Goal: Information Seeking & Learning: Learn about a topic

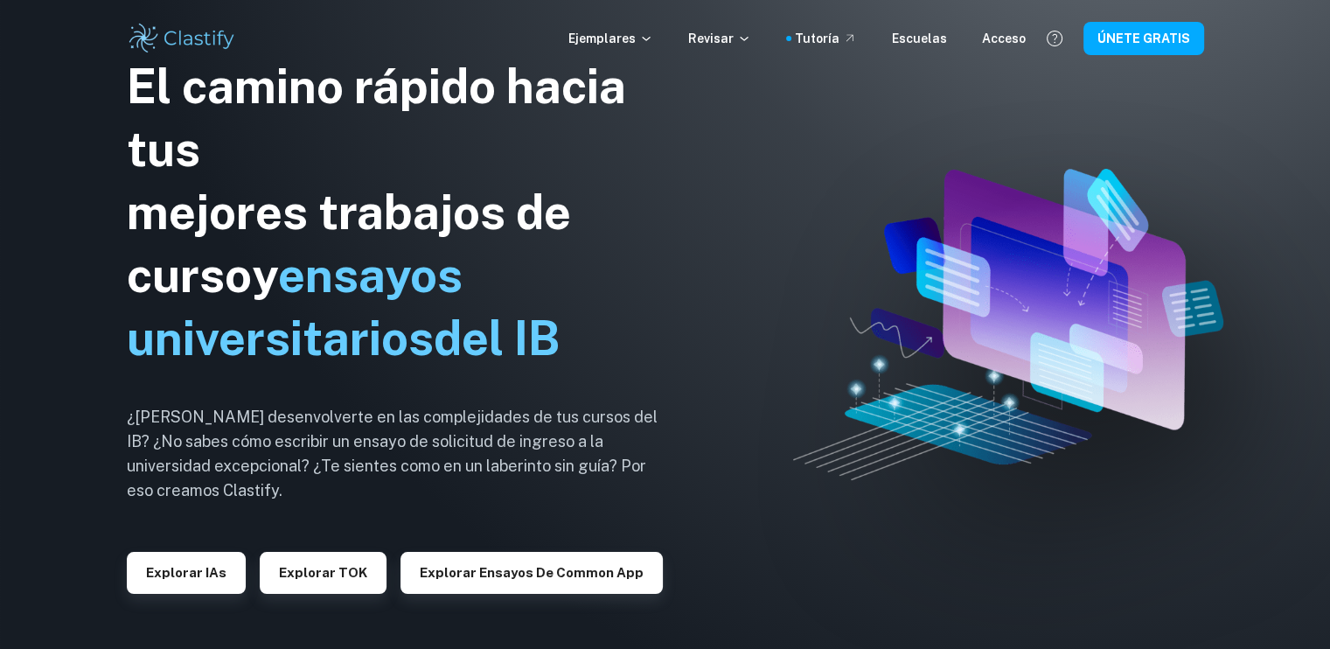
click at [864, 153] on img at bounding box center [665, 324] width 1330 height 649
click at [609, 38] on font "Ejemplares" at bounding box center [601, 38] width 67 height 14
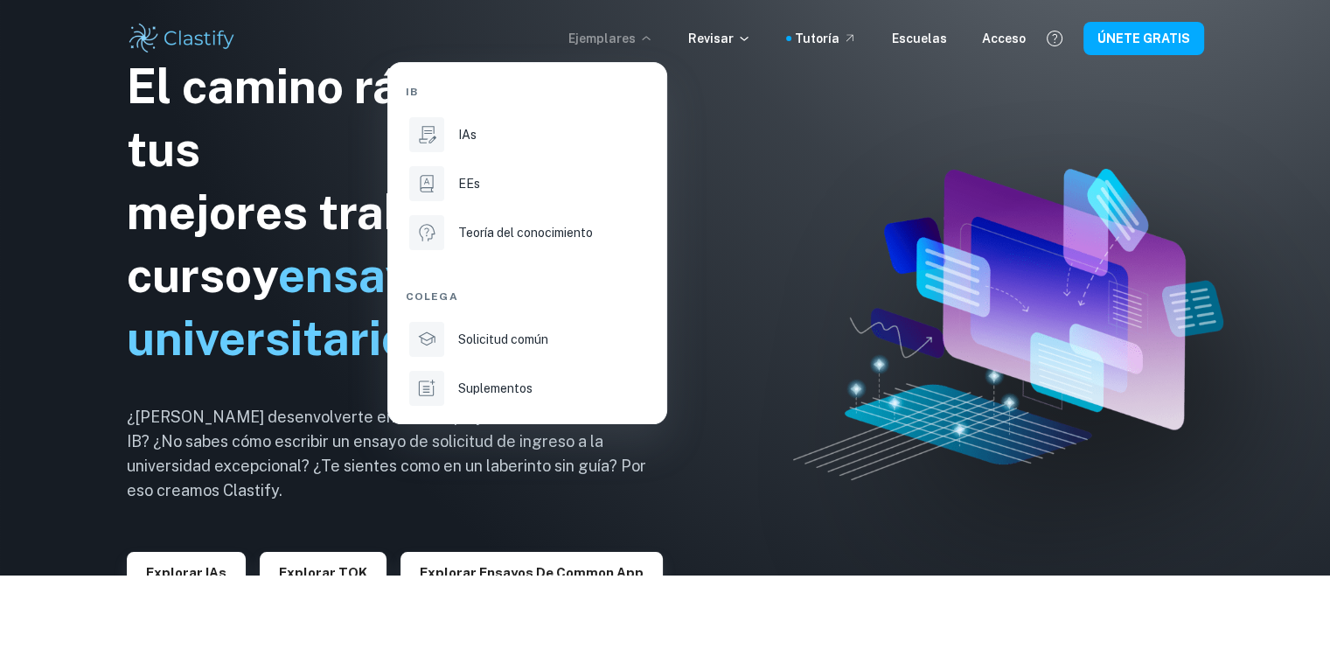
scroll to position [73, 0]
click at [427, 181] on icon at bounding box center [426, 183] width 23 height 23
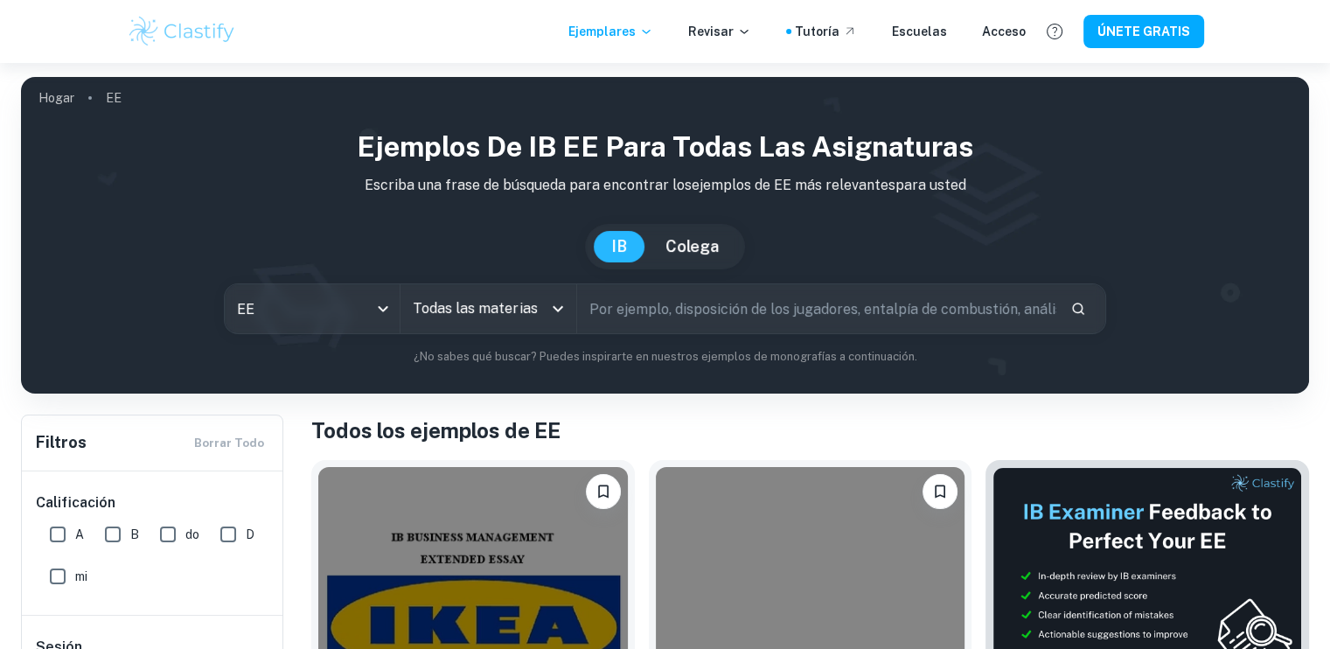
click at [57, 535] on input "A" at bounding box center [57, 534] width 35 height 35
checkbox input "true"
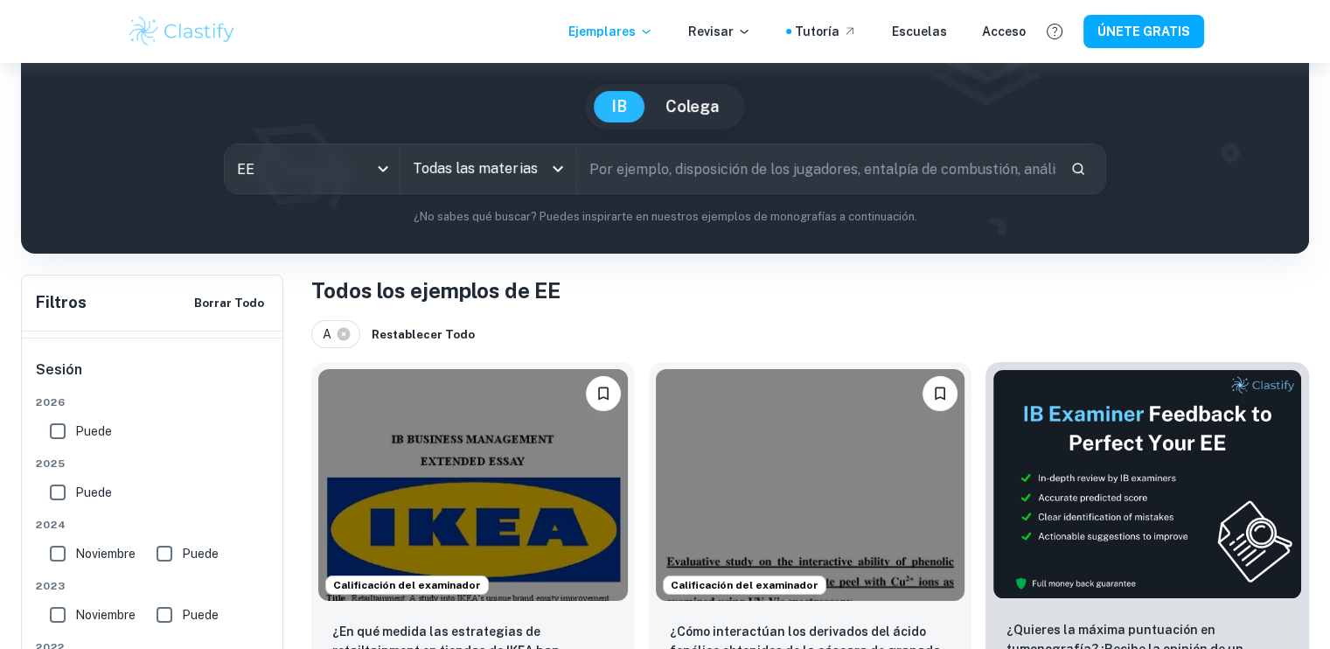
scroll to position [137, 0]
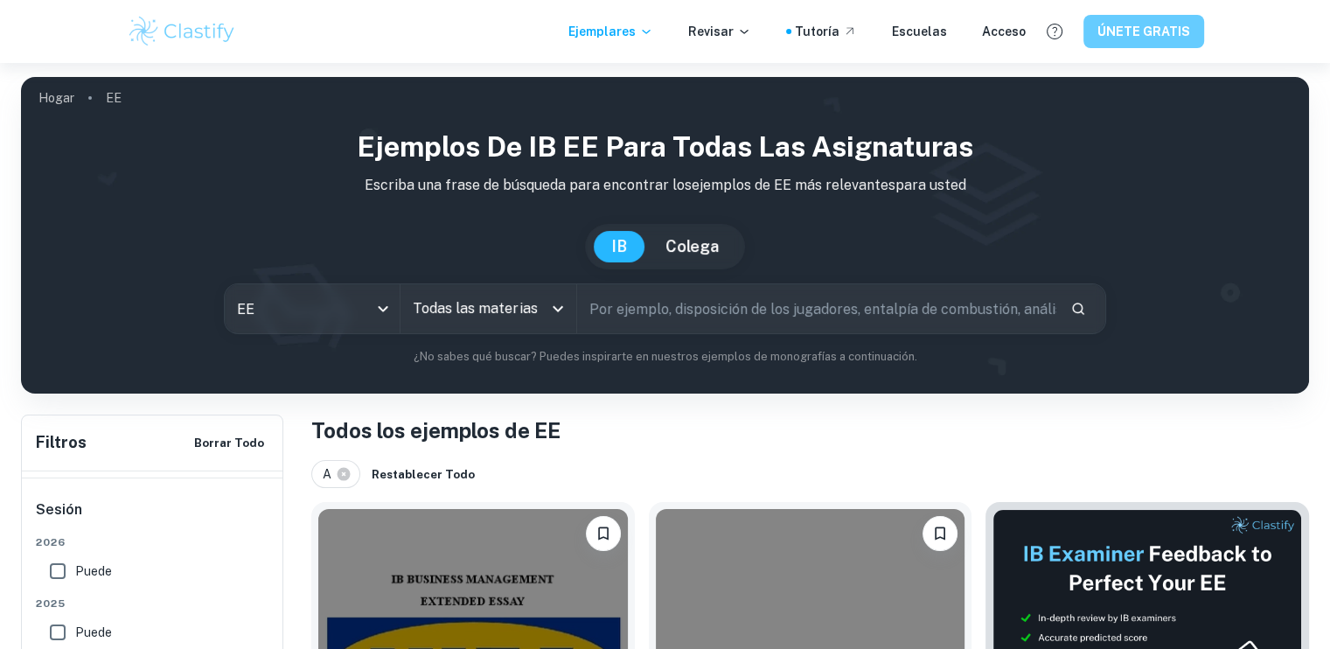
click at [1123, 19] on button "ÚNETE GRATIS" at bounding box center [1143, 31] width 121 height 32
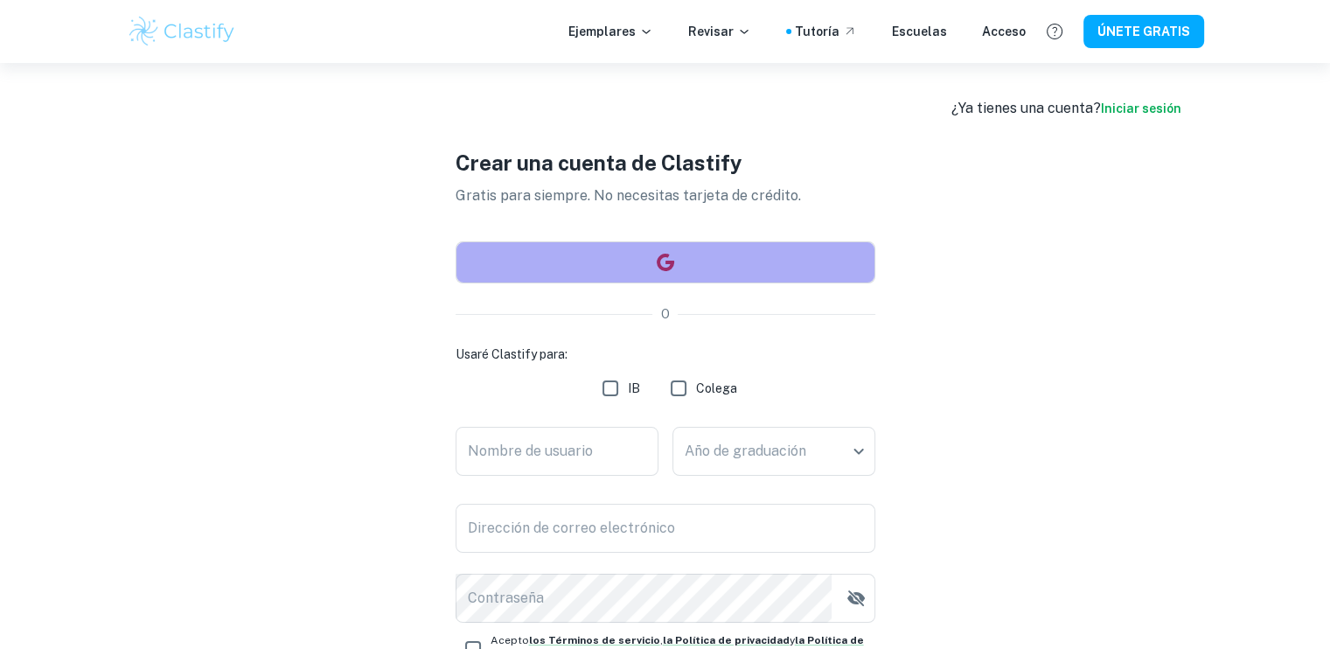
click at [611, 249] on button "button" at bounding box center [665, 262] width 420 height 42
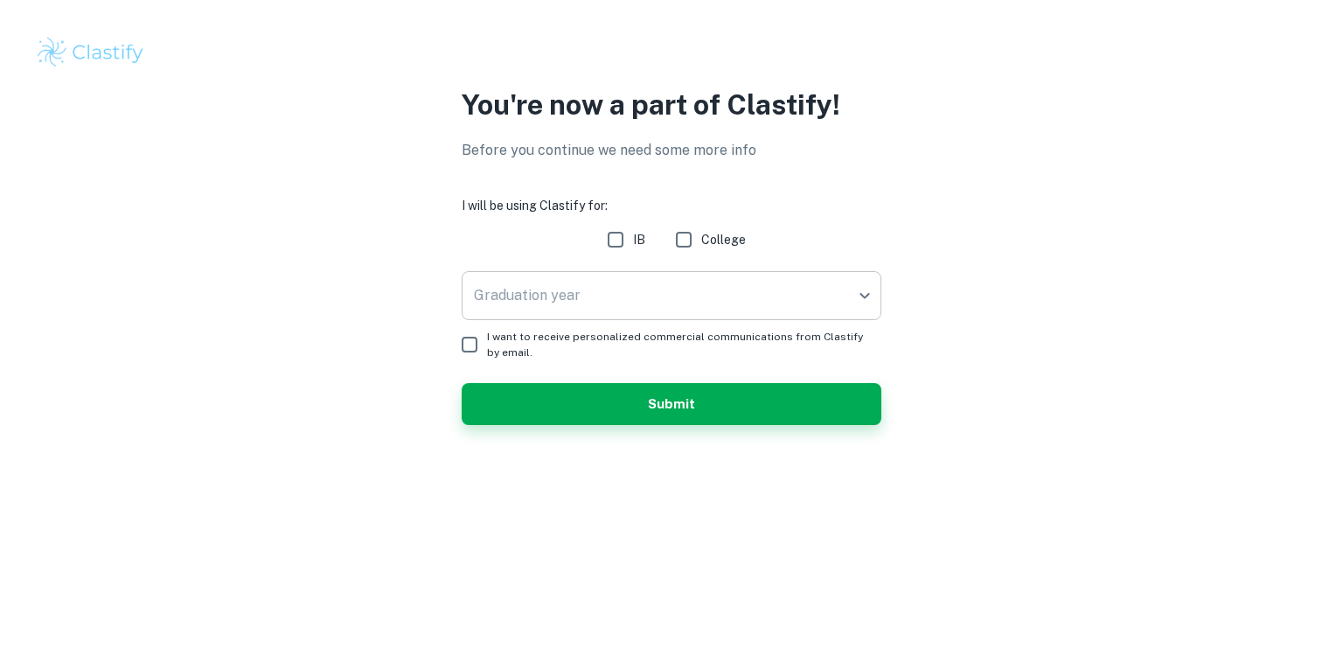
click at [520, 290] on body "We value your privacy We use cookies to enhance your browsing experience, serve…" at bounding box center [671, 324] width 1343 height 649
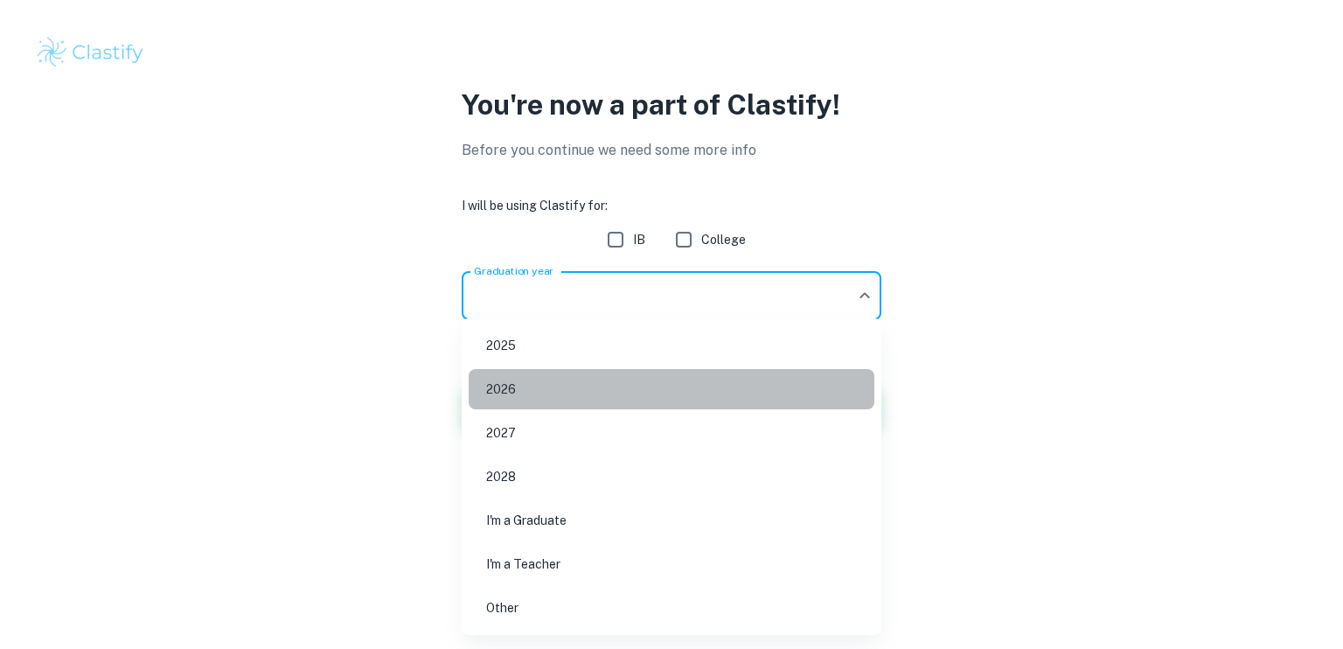
click at [517, 378] on li "2026" at bounding box center [672, 389] width 406 height 40
type input "2026"
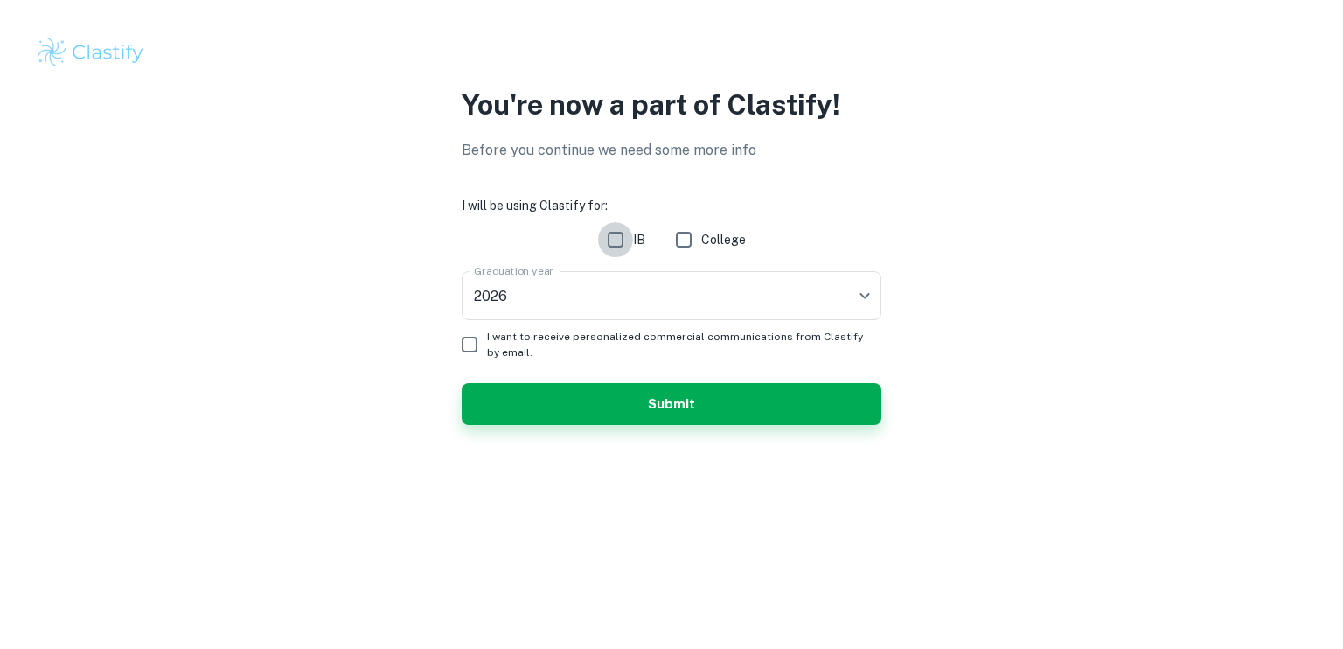
click at [618, 240] on input "IB" at bounding box center [615, 239] width 35 height 35
checkbox input "true"
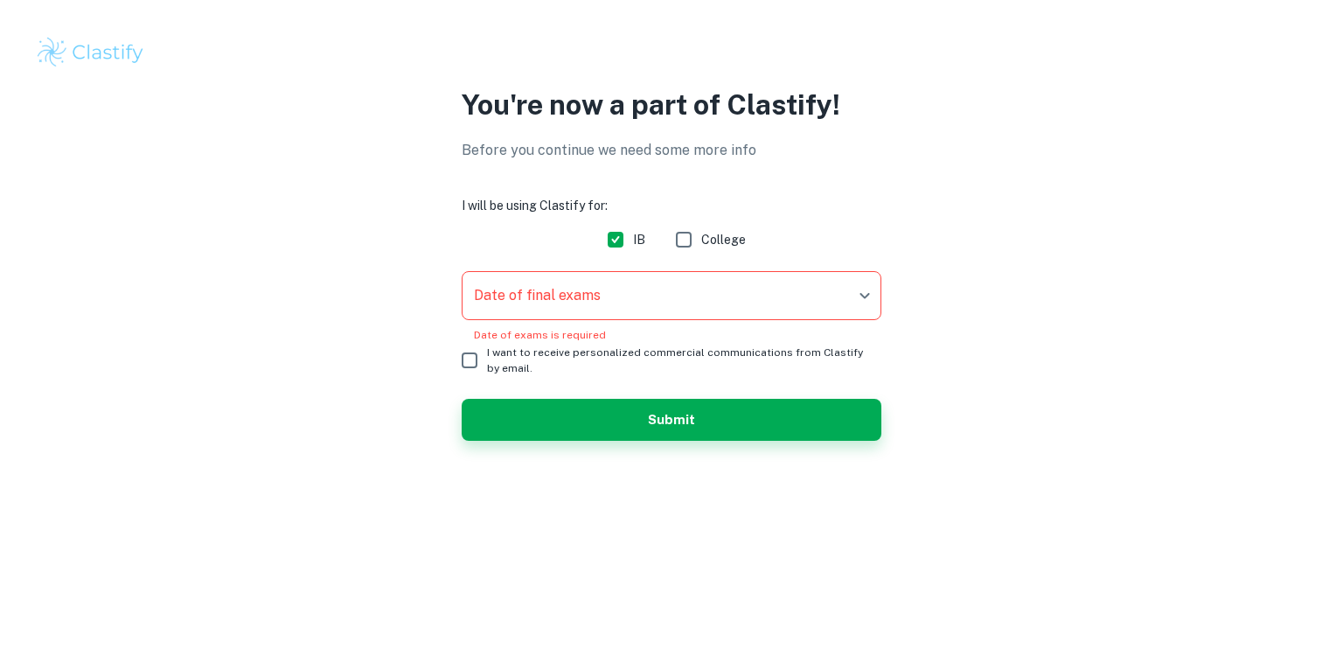
click at [470, 363] on input "I want to receive personalized commercial communications from Clastify by email." at bounding box center [469, 360] width 35 height 35
checkbox input "true"
click at [531, 302] on body "We value your privacy We use cookies to enhance your browsing experience, serve…" at bounding box center [671, 324] width 1343 height 649
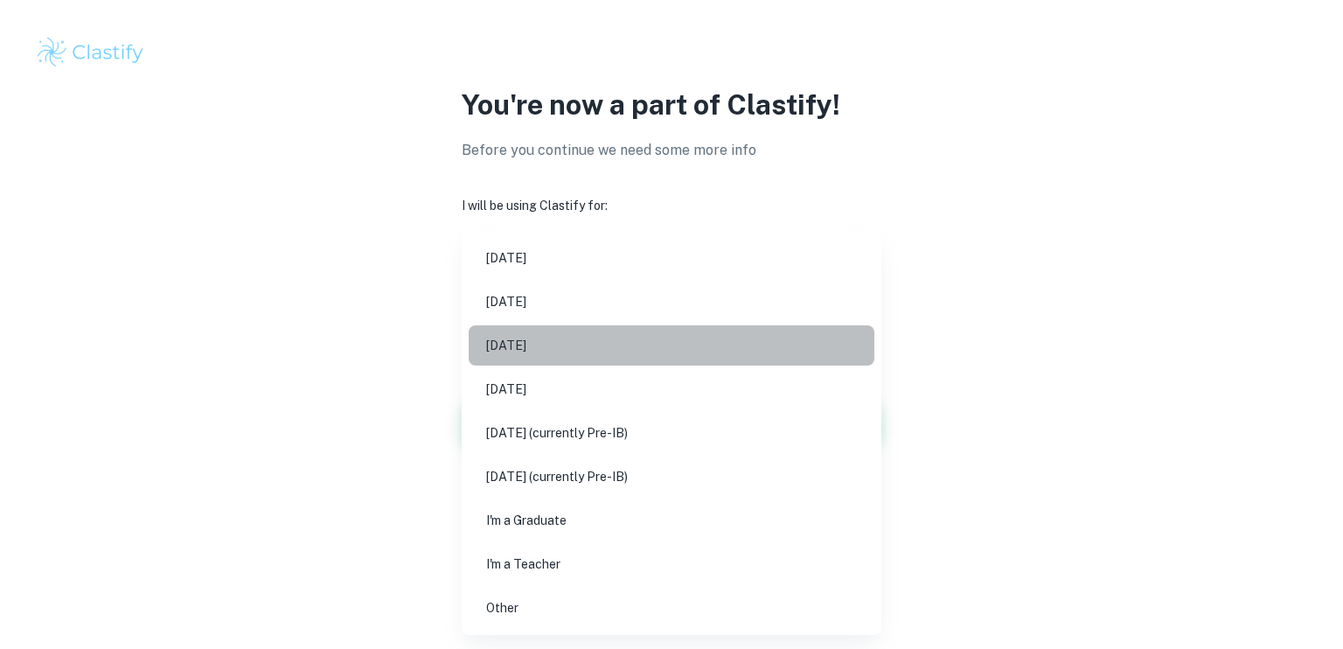
click at [519, 348] on li "May 2026" at bounding box center [672, 345] width 406 height 40
type input "M26"
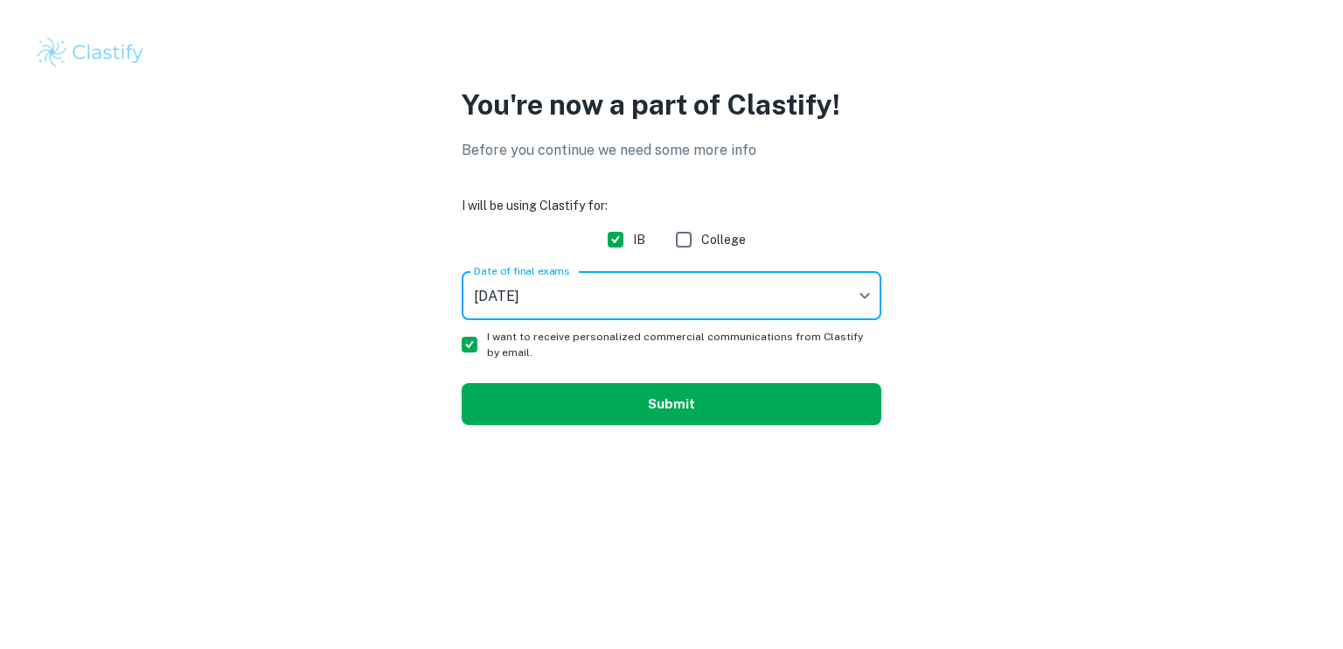
click at [528, 384] on button "Submit" at bounding box center [672, 404] width 420 height 42
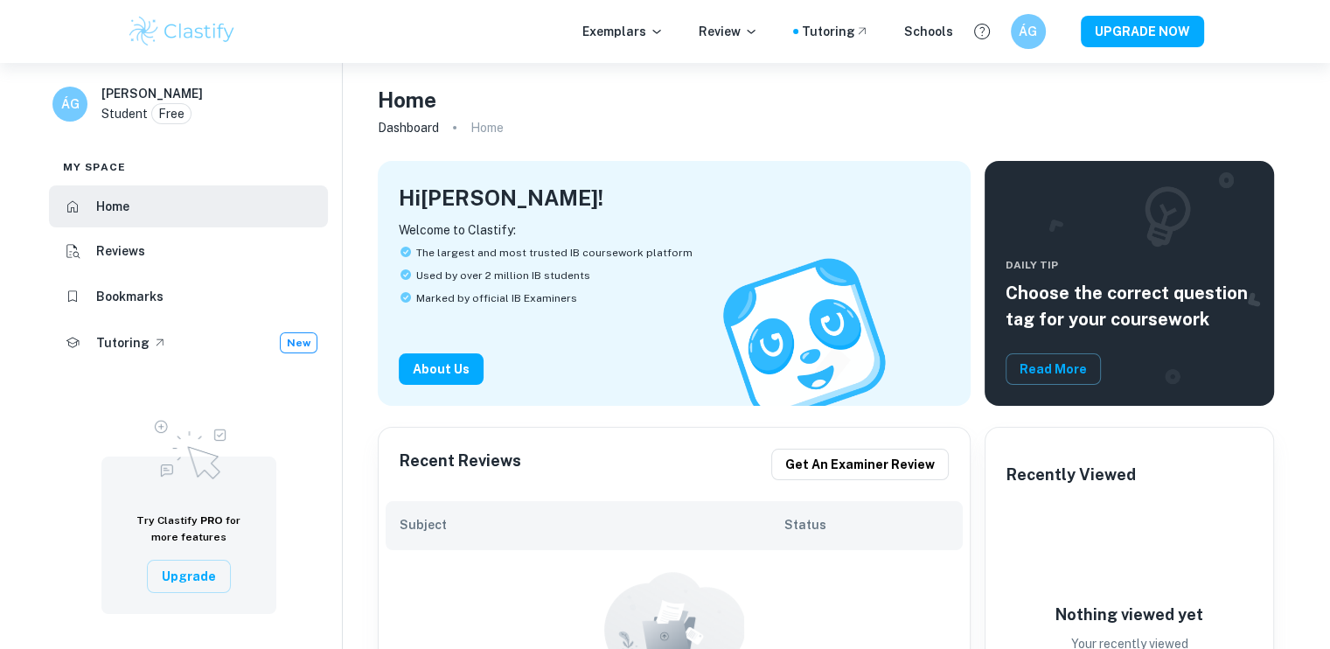
click at [624, 19] on div "Exemplars Review Tutoring Schools ÁG UPGRADE NOW" at bounding box center [665, 31] width 1119 height 35
click at [620, 28] on p "Exemplars" at bounding box center [622, 31] width 81 height 19
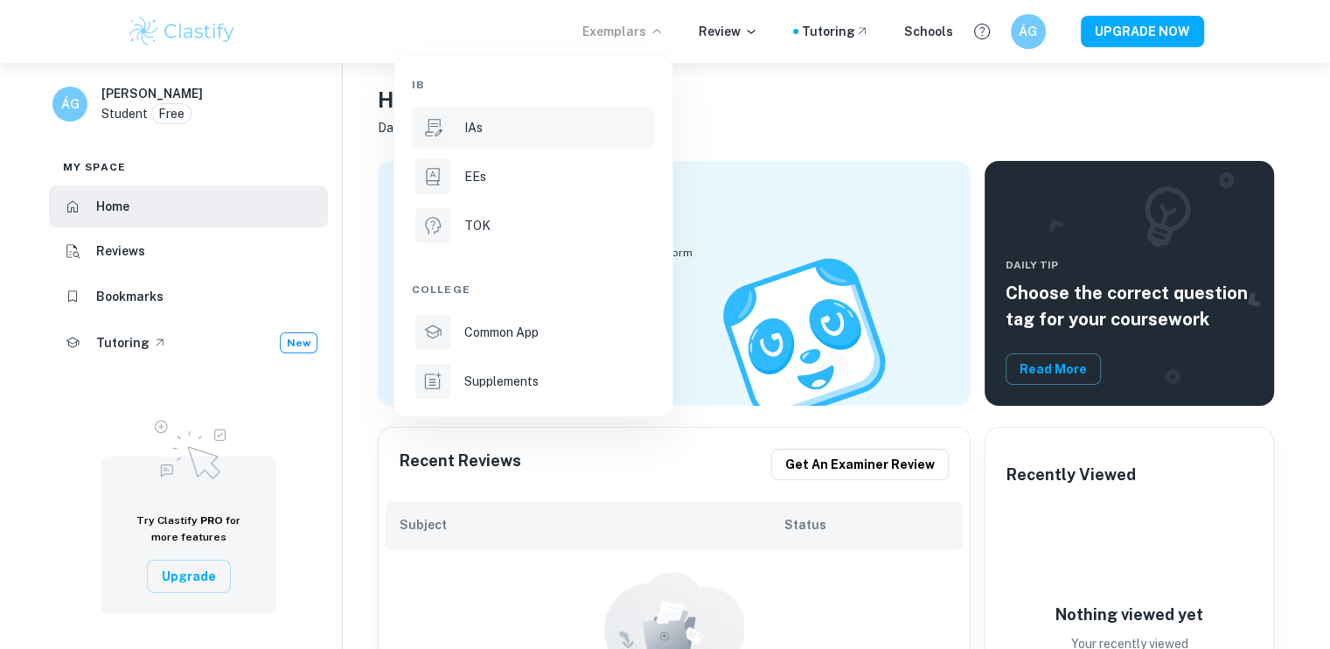
click at [475, 127] on p "IAs" at bounding box center [473, 127] width 18 height 19
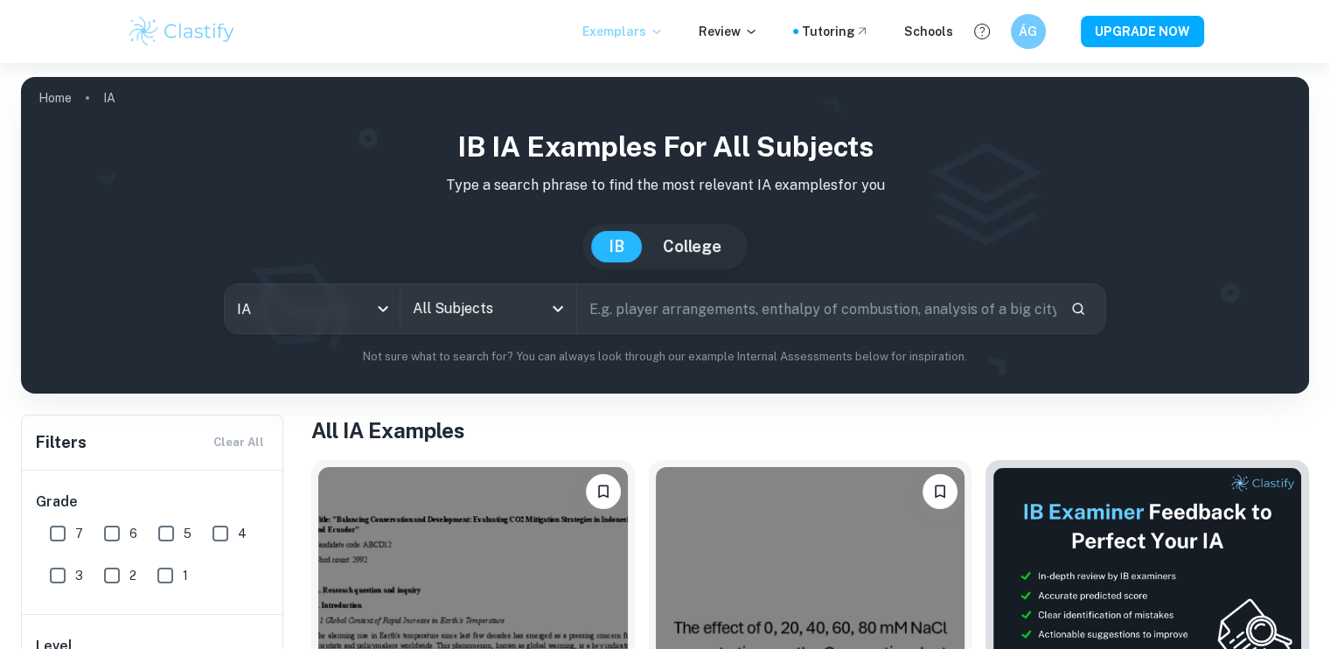
click at [617, 32] on p "Exemplars" at bounding box center [622, 31] width 81 height 19
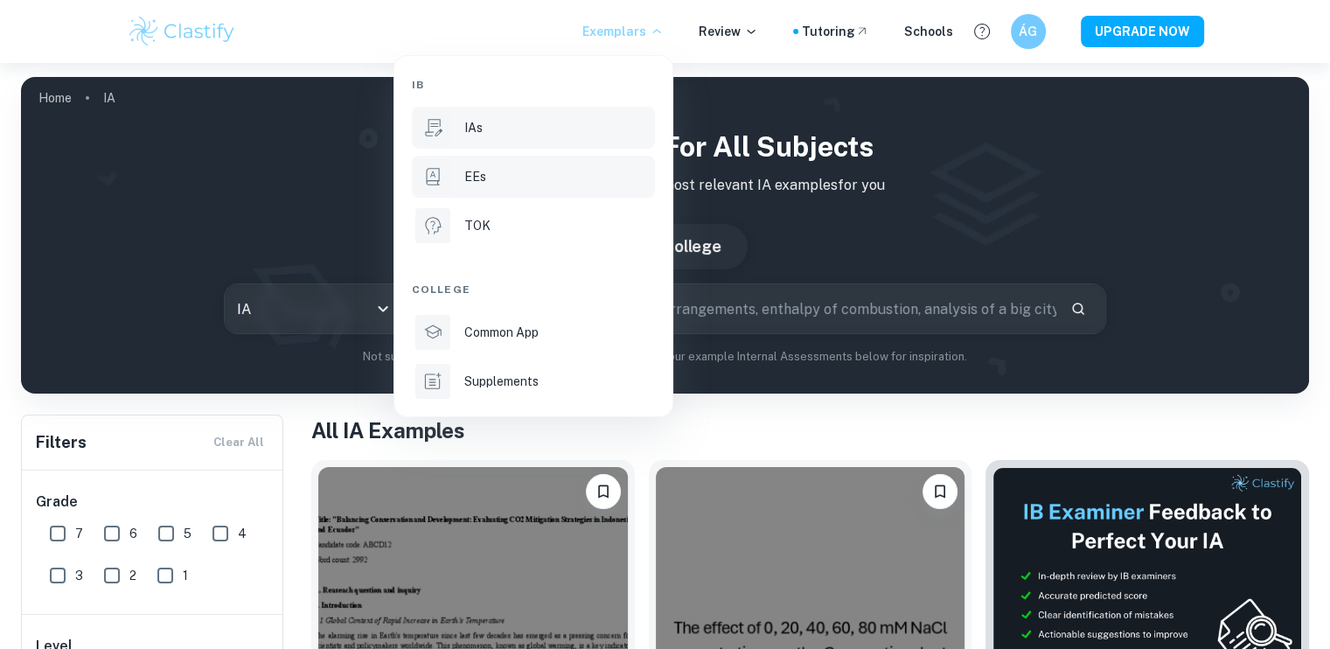
click at [479, 189] on li "EEs" at bounding box center [533, 177] width 243 height 42
type input "ee"
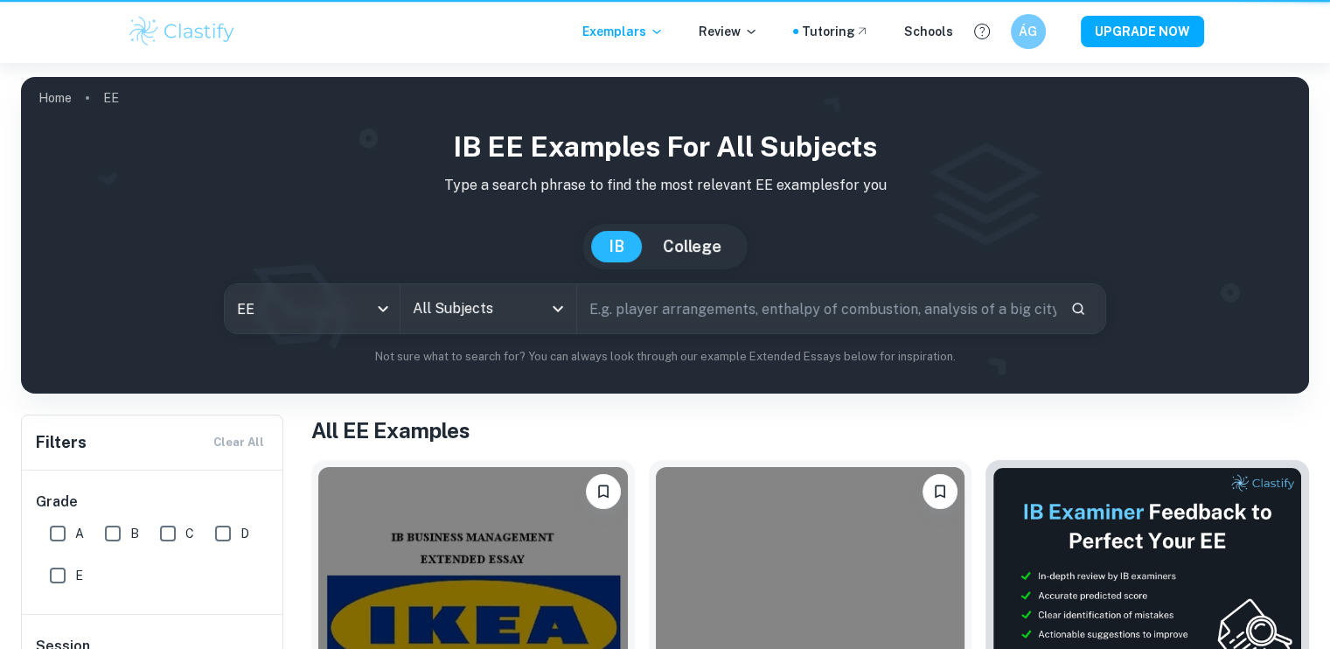
click at [465, 174] on div "IB EE examples for all subjects Type a search phrase to find the most relevant …" at bounding box center [665, 246] width 1260 height 240
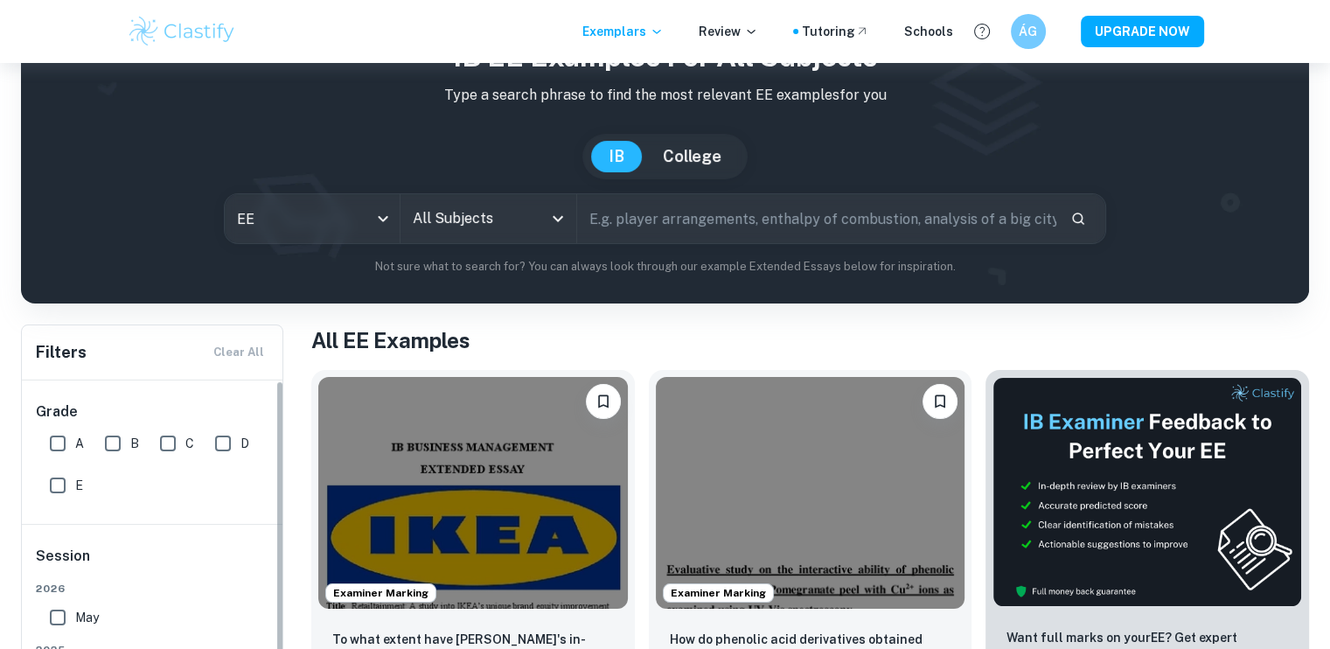
scroll to position [84, 0]
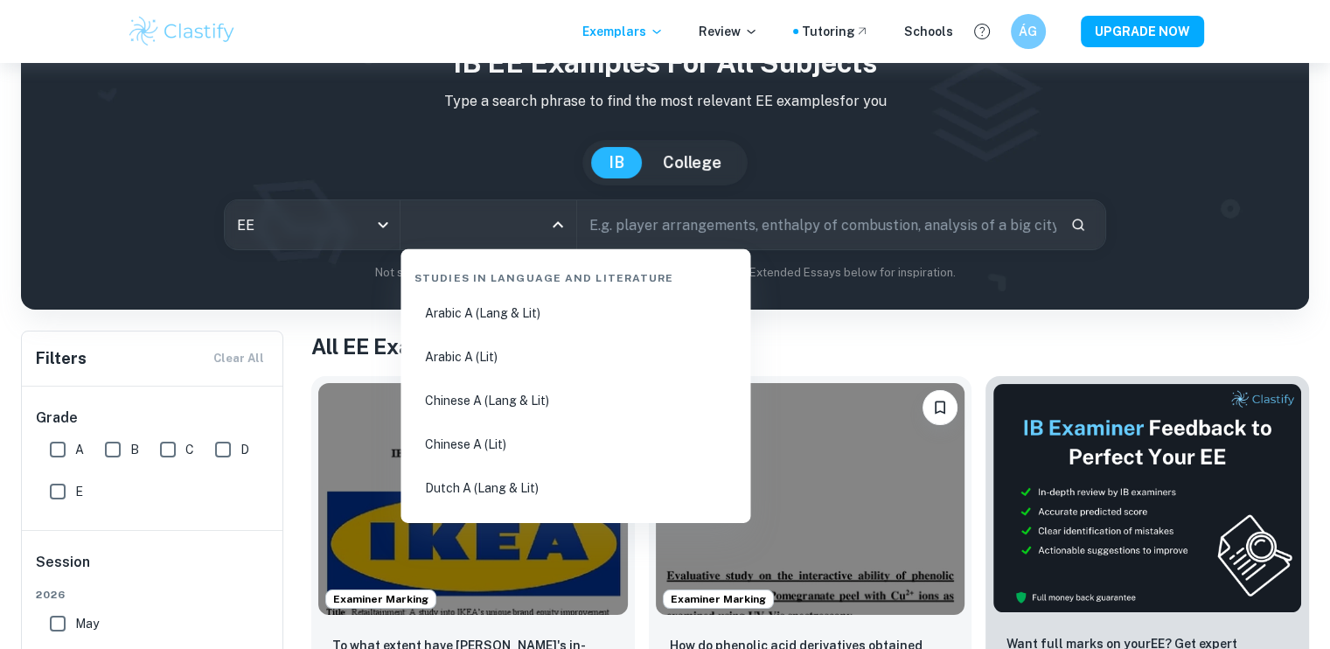
click at [455, 223] on input "All Subjects" at bounding box center [474, 224] width 133 height 33
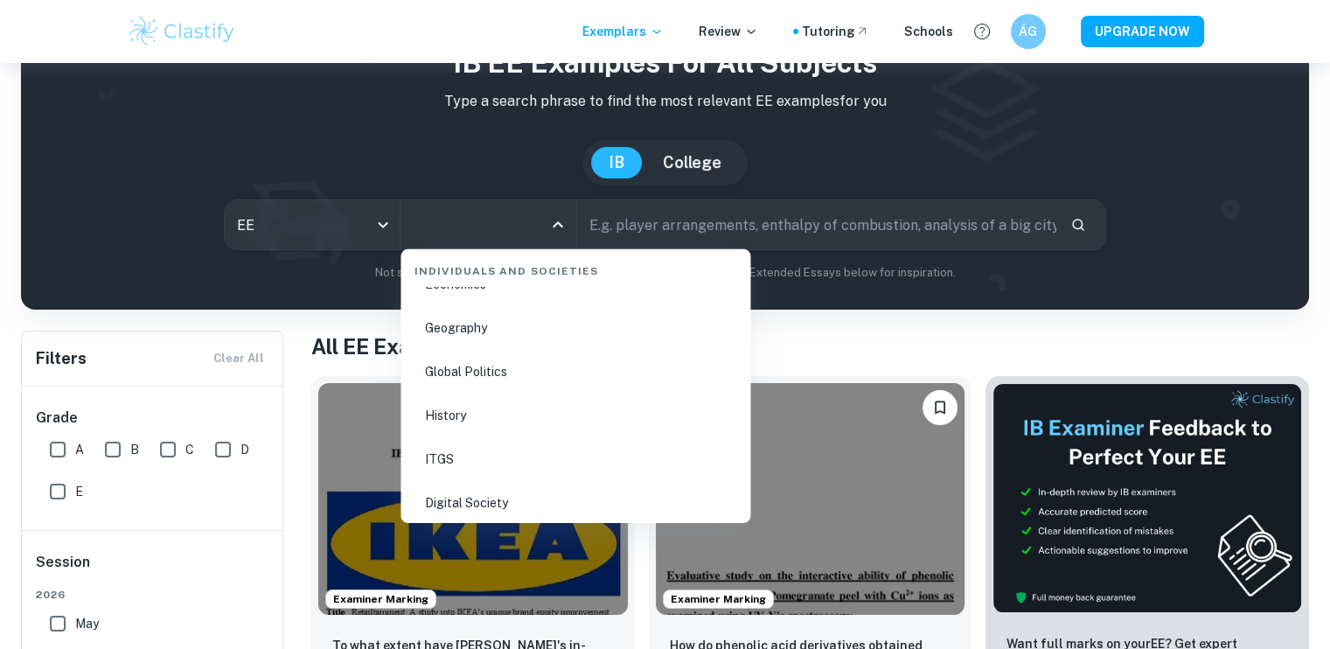
scroll to position [2154, 0]
click at [437, 400] on li "History" at bounding box center [575, 411] width 336 height 40
type input "History"
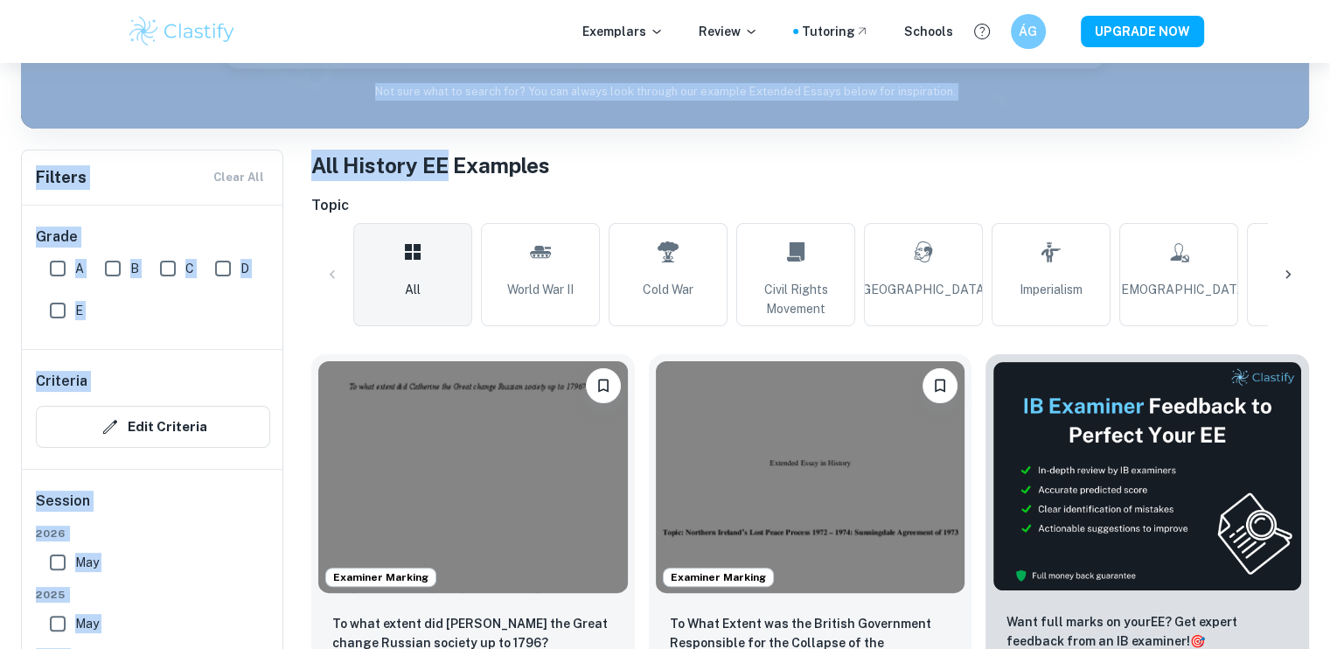
scroll to position [266, 0]
click at [55, 272] on input "A" at bounding box center [57, 267] width 35 height 35
checkbox input "true"
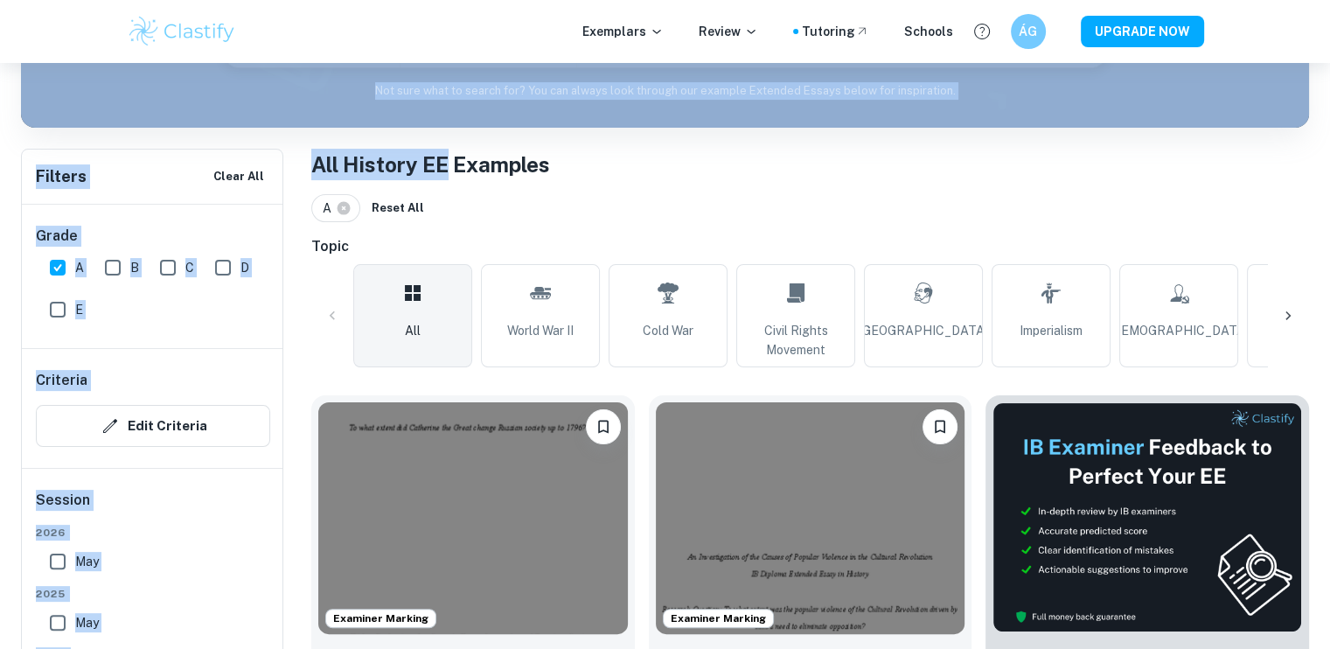
click at [126, 180] on div "Filters Clear All" at bounding box center [152, 176] width 260 height 54
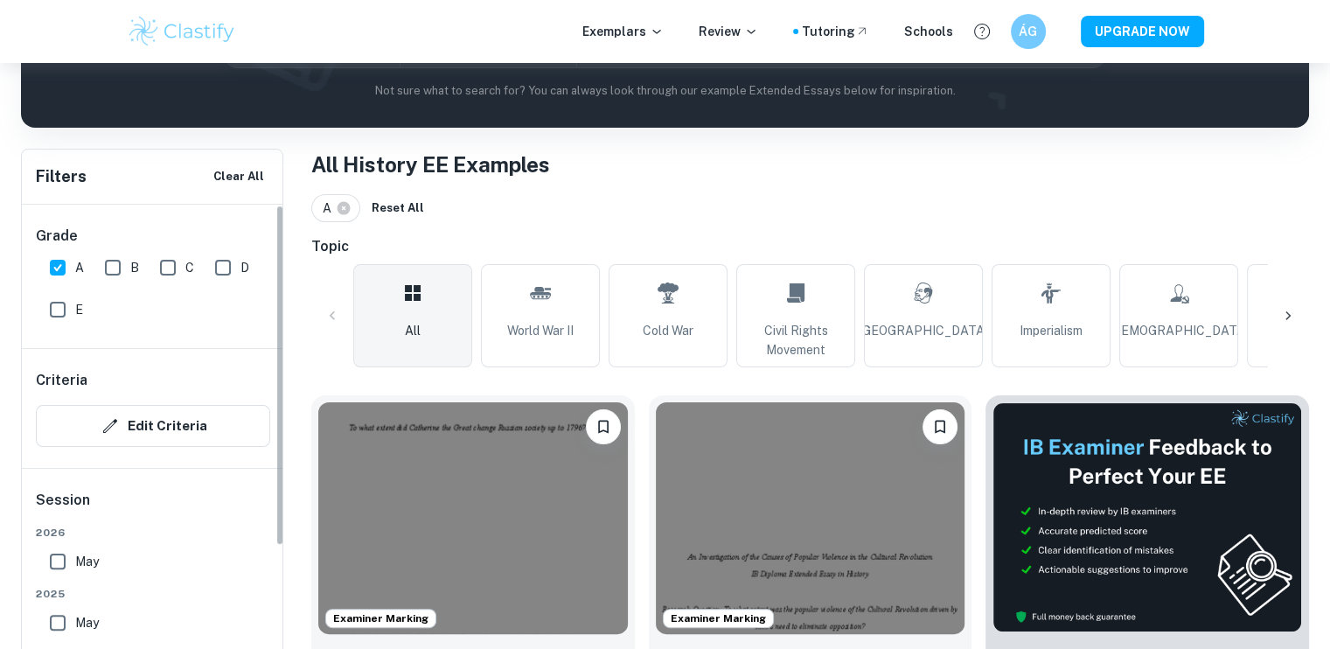
scroll to position [597, 0]
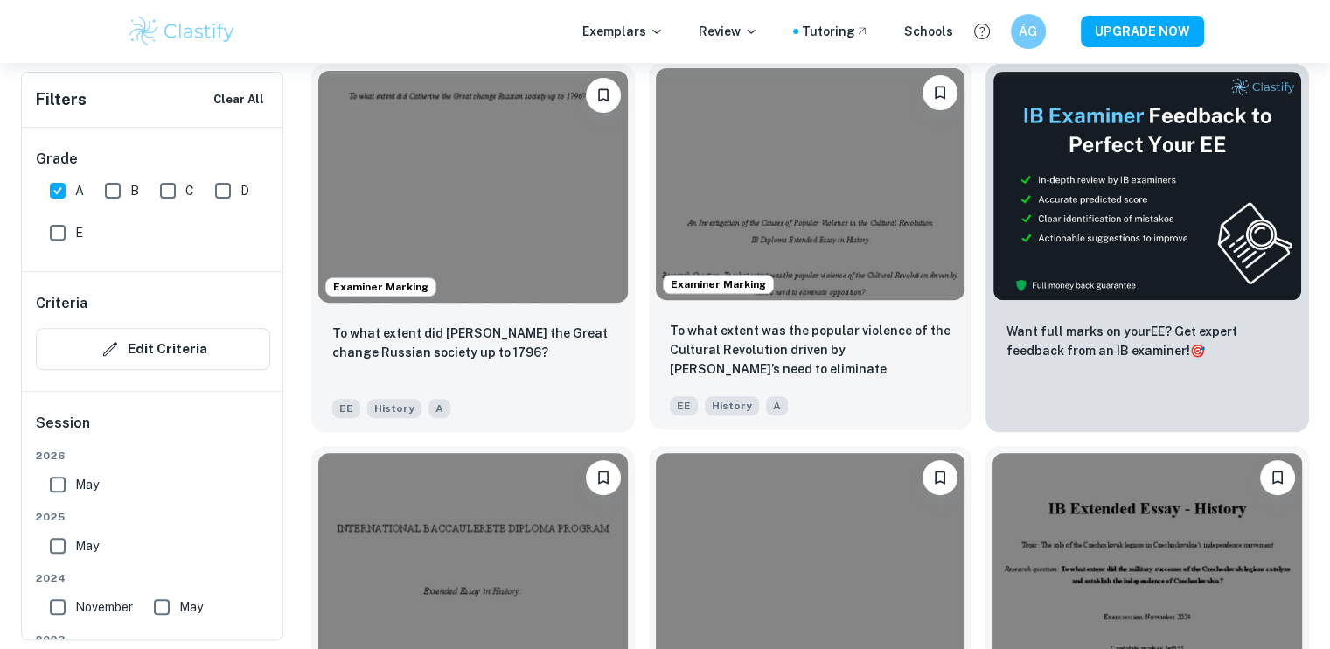
click at [675, 206] on img at bounding box center [810, 184] width 309 height 232
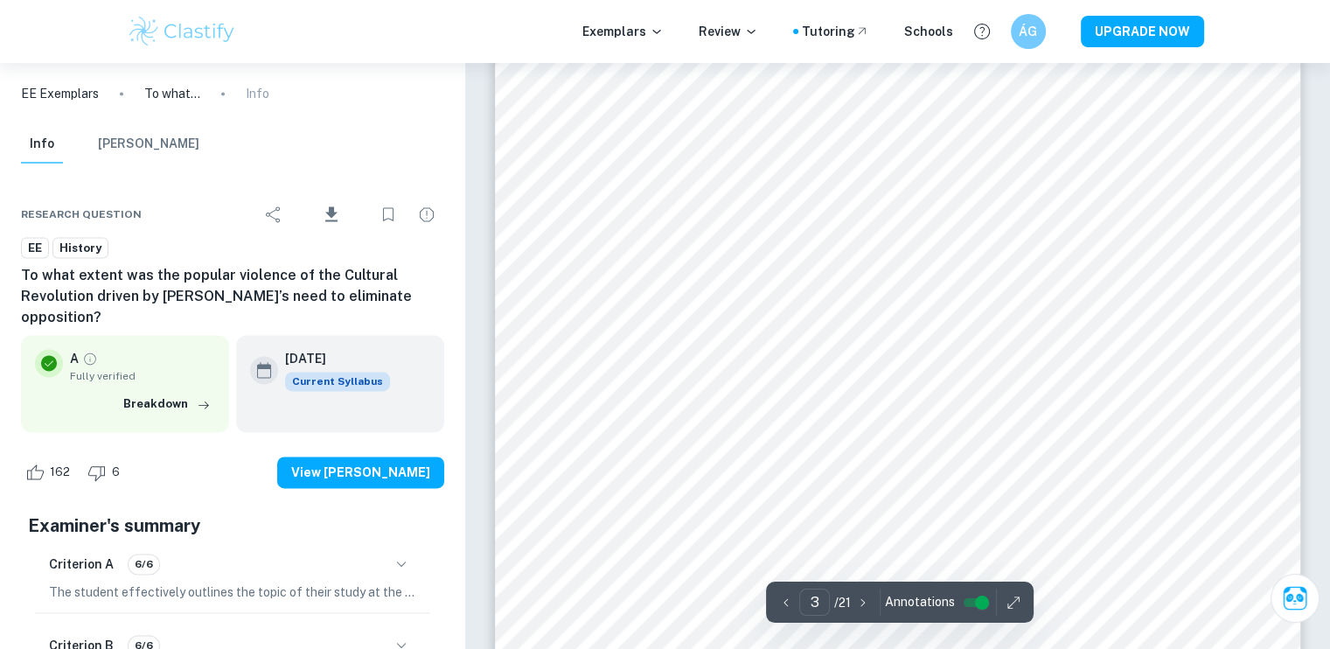
scroll to position [2607, 0]
type input "4"
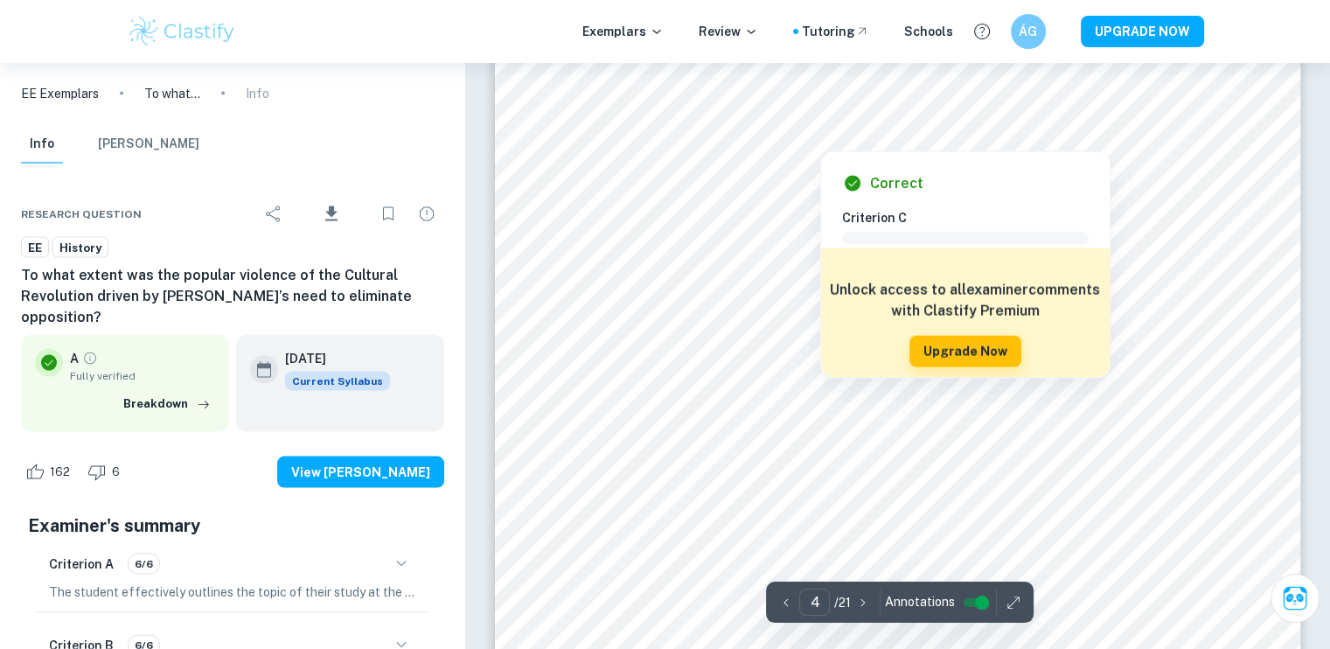
click at [665, 130] on div at bounding box center [820, 129] width 462 height 37
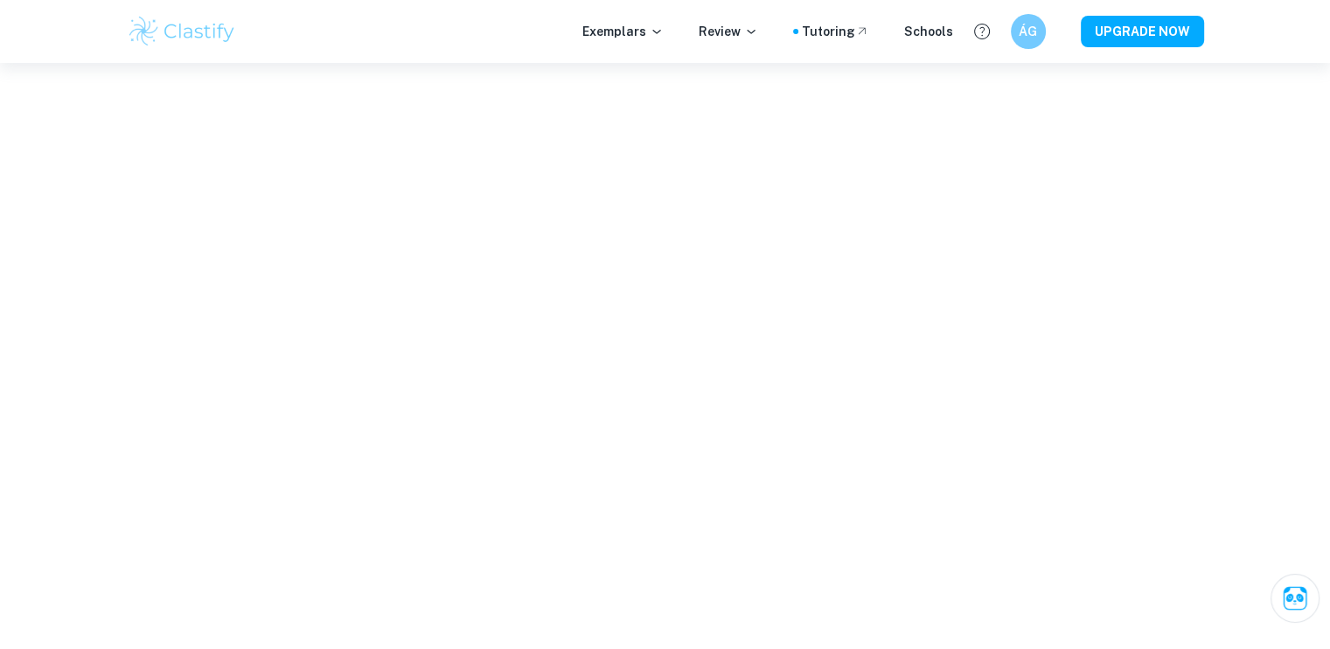
scroll to position [3259, 0]
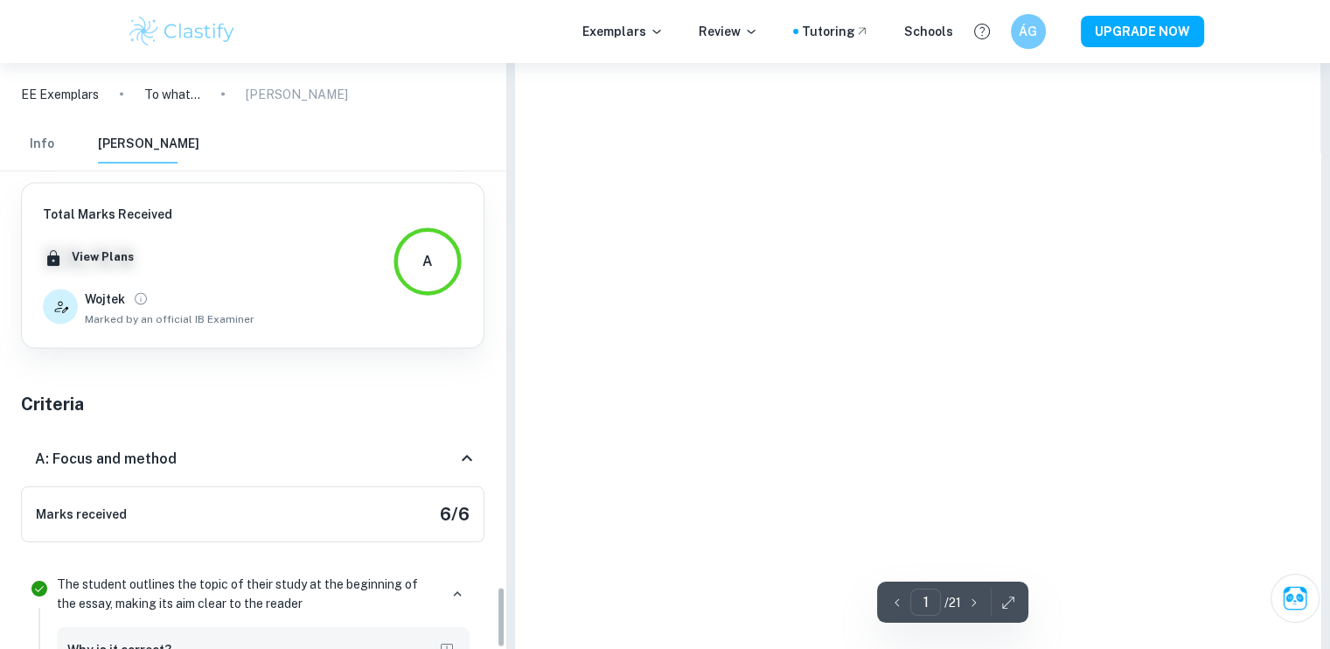
type input "4"
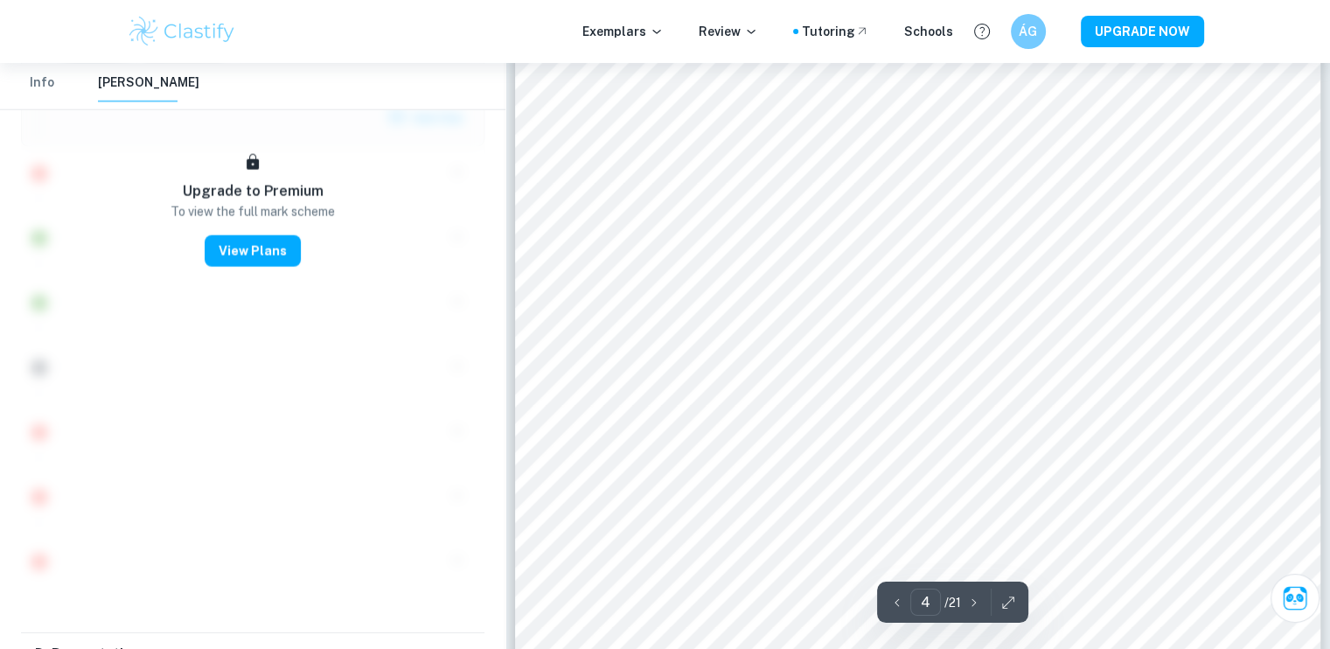
scroll to position [4996, 0]
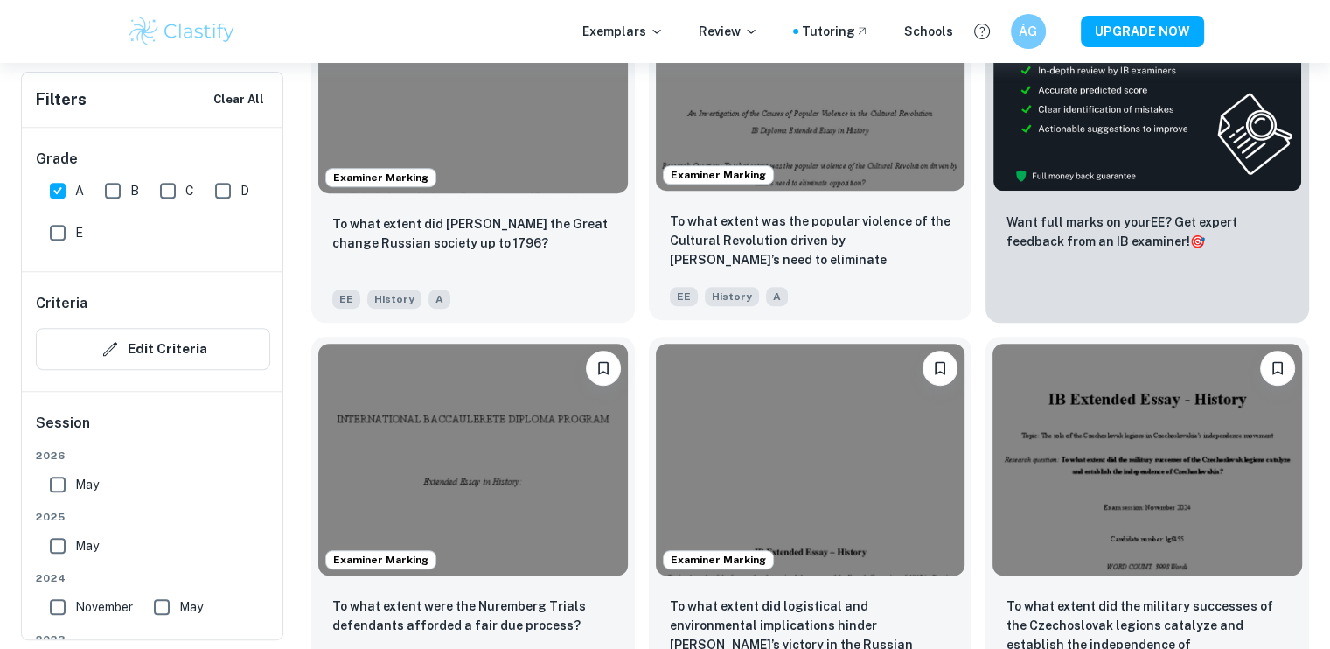
scroll to position [706, 0]
click at [790, 136] on img at bounding box center [810, 75] width 309 height 232
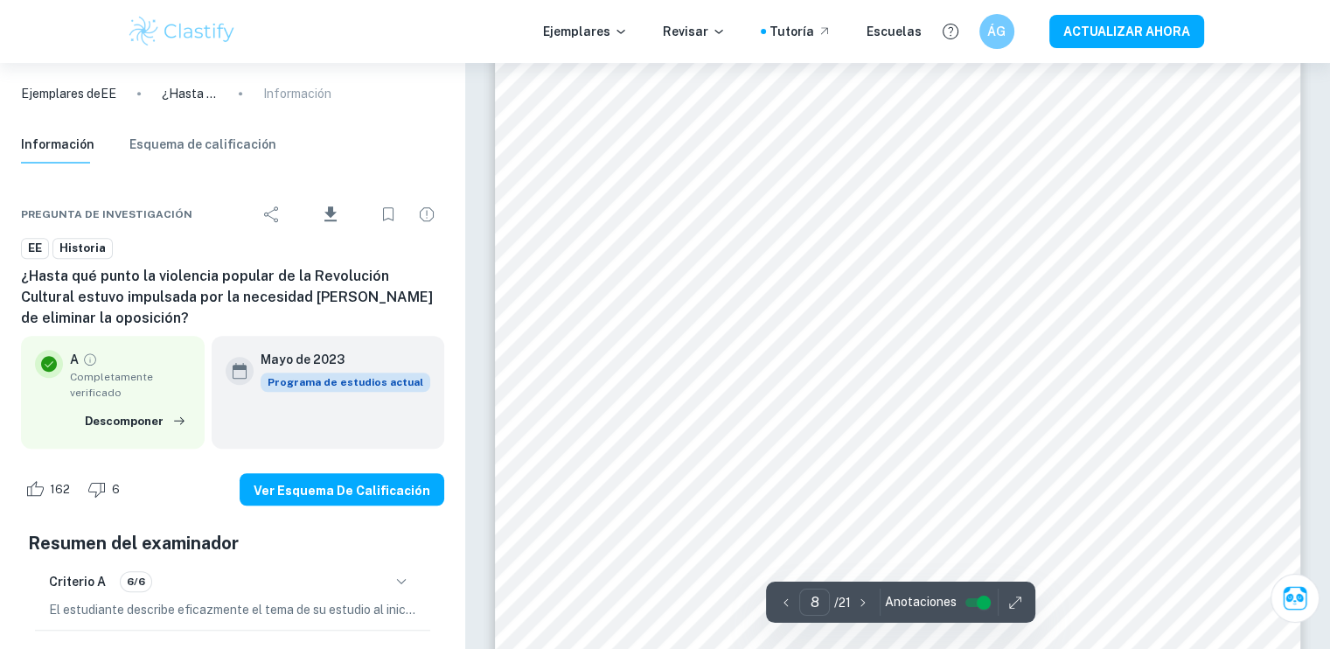
scroll to position [7891, 0]
type input "7"
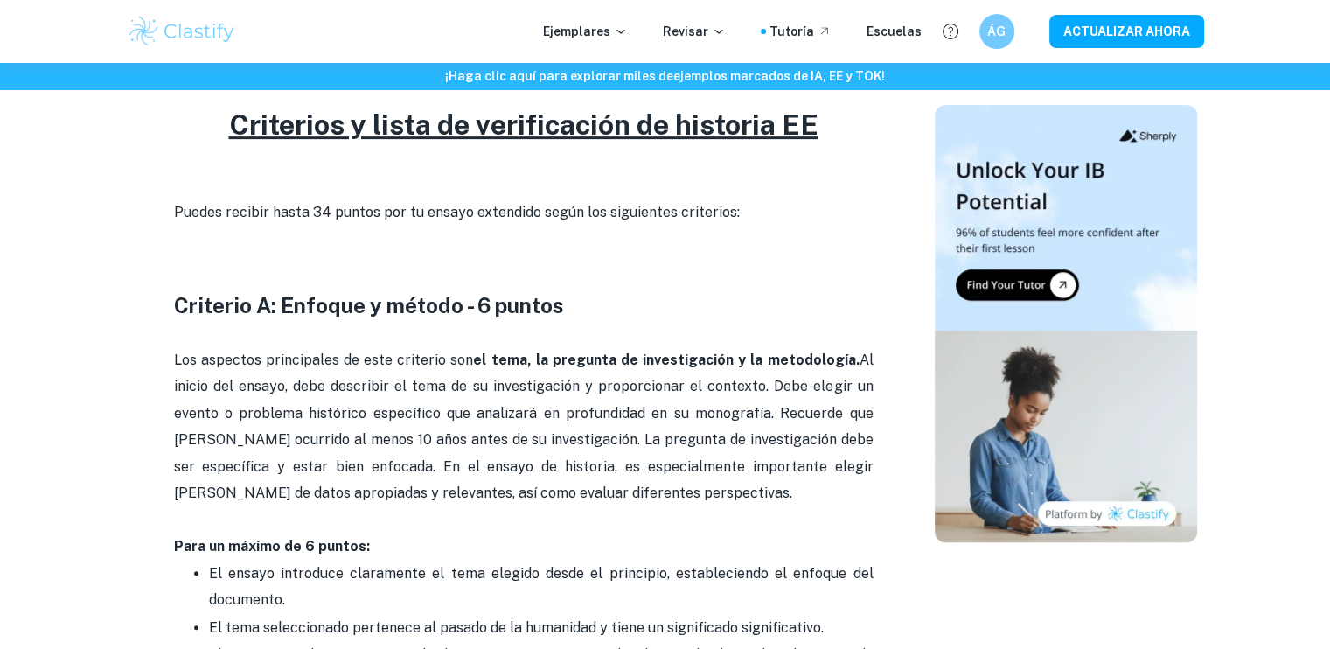
scroll to position [825, 0]
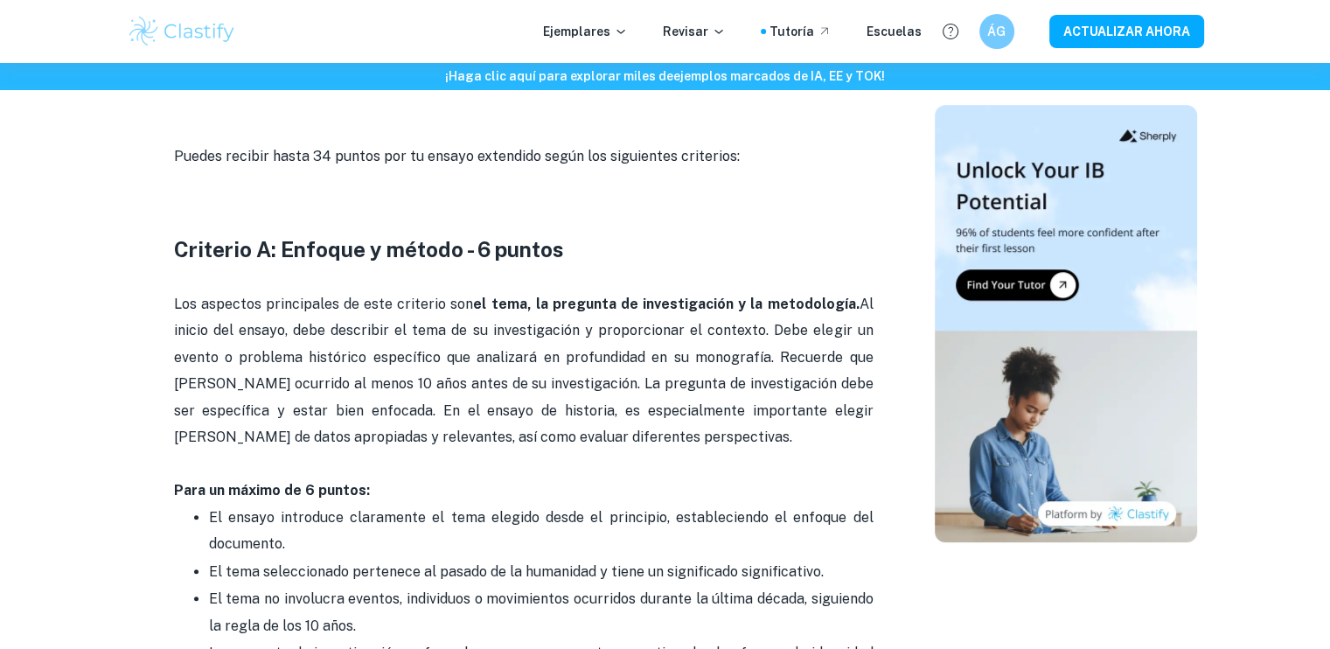
click at [766, 284] on p "Los aspectos principales de este criterio son el tema, la pregunta de investiga…" at bounding box center [523, 385] width 699 height 240
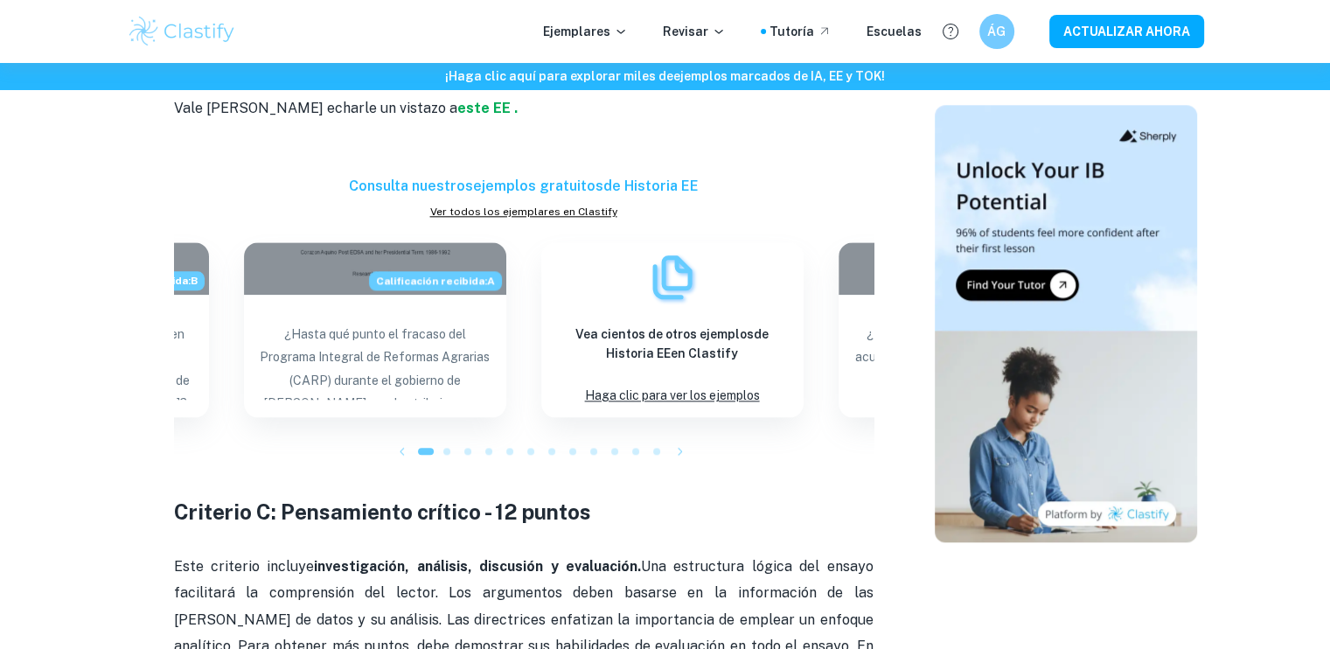
scroll to position [1974, 0]
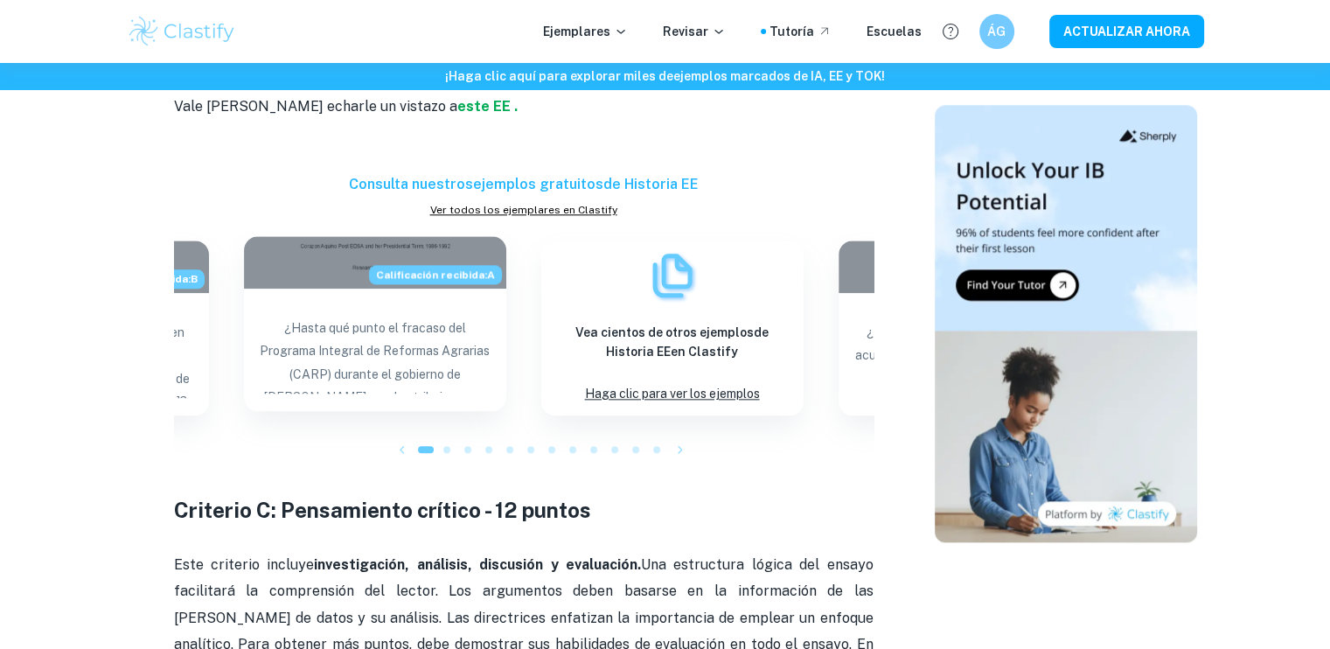
click at [359, 295] on div "¿Hasta qué punto el fracaso del Programa Integral de Reformas Agrarias (CARP) d…" at bounding box center [375, 351] width 262 height 126
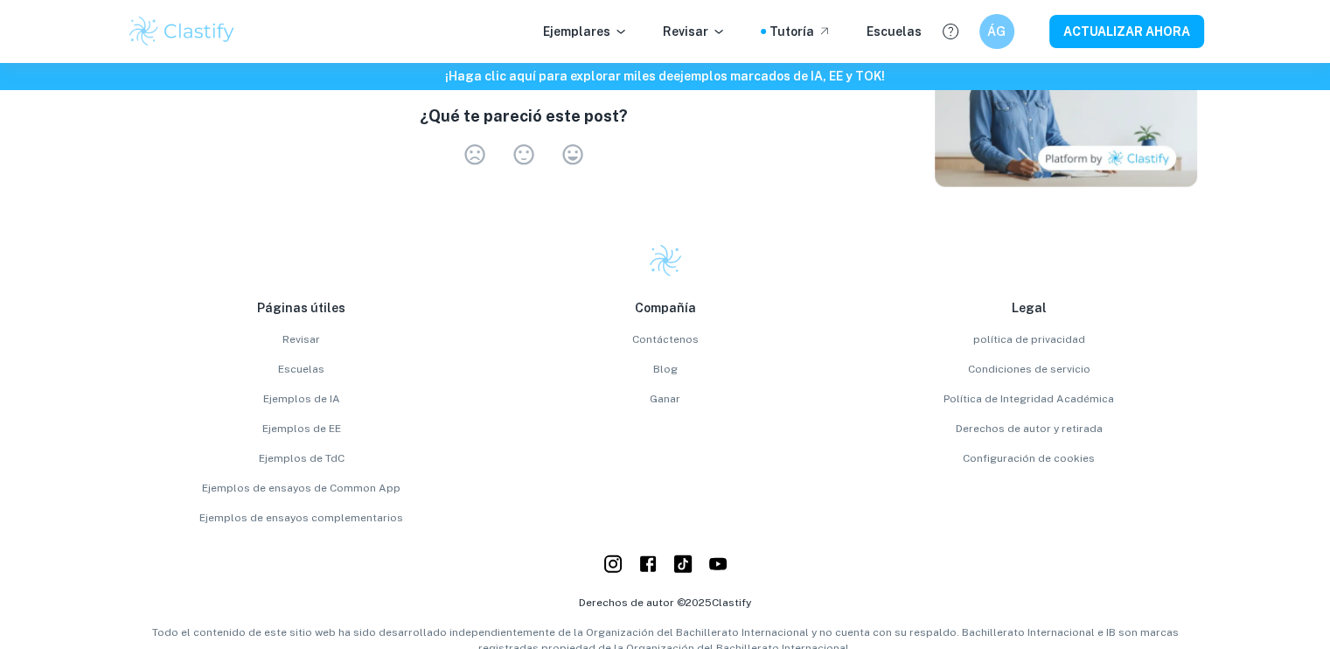
scroll to position [4395, 0]
